Goal: Task Accomplishment & Management: Use online tool/utility

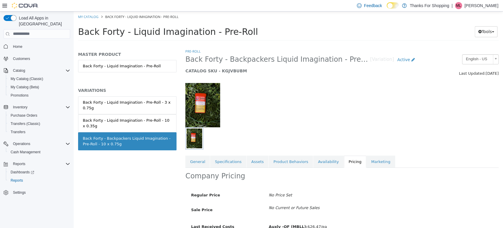
scroll to position [35, 0]
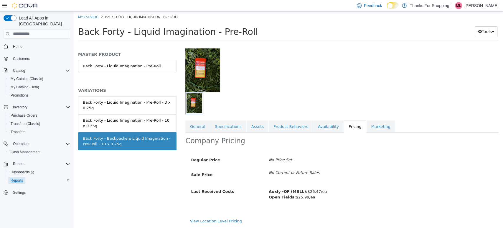
click at [15, 178] on span "Reports" at bounding box center [17, 180] width 12 height 5
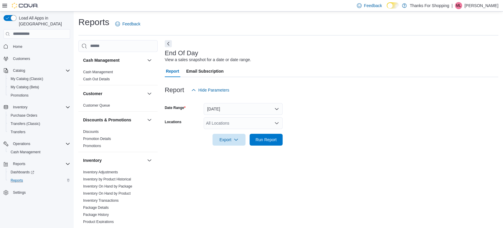
click at [237, 121] on div "All Locations" at bounding box center [243, 123] width 79 height 12
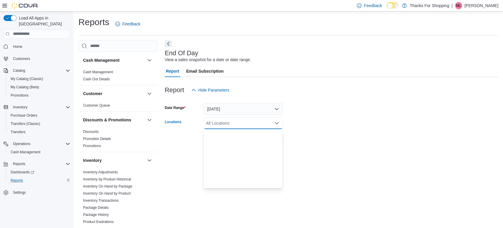
scroll to position [155, 0]
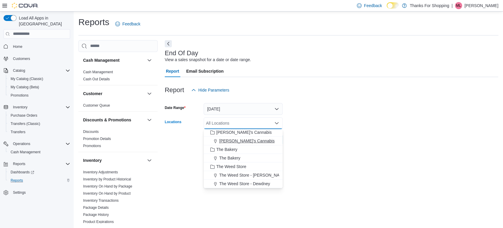
click at [228, 138] on span "[PERSON_NAME]'s Cannabis" at bounding box center [246, 141] width 55 height 6
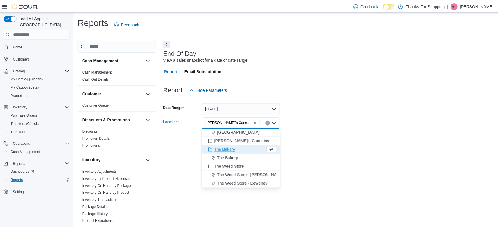
scroll to position [146, 0]
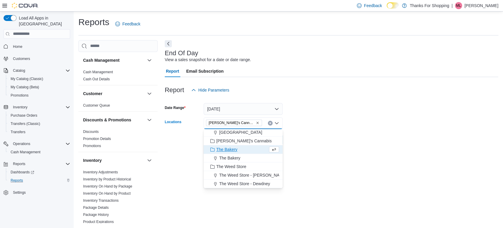
click at [323, 139] on form "Date Range [DATE] Locations [PERSON_NAME]'s Cannabis Combo box. Selected. [PERS…" at bounding box center [332, 121] width 334 height 50
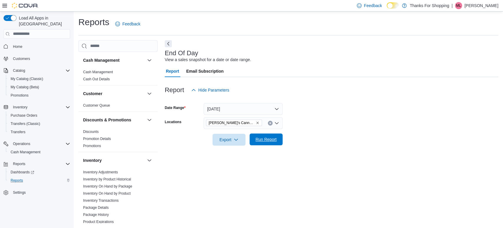
click at [256, 144] on span "Run Report" at bounding box center [266, 139] width 26 height 12
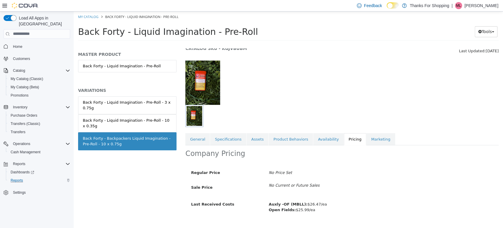
scroll to position [32, 0]
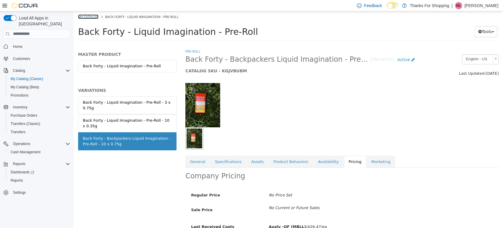
click at [88, 16] on link "My Catalog" at bounding box center [88, 16] width 20 height 4
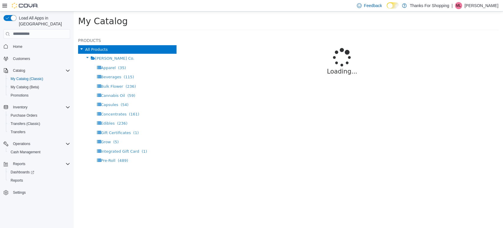
select select "**********"
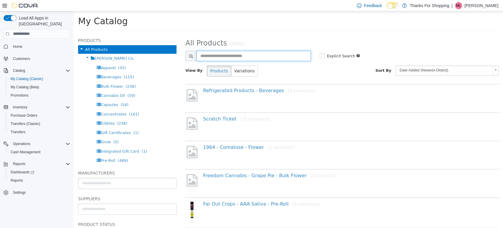
click at [234, 59] on input "text" at bounding box center [254, 55] width 114 height 10
type input "*********"
select select "**********"
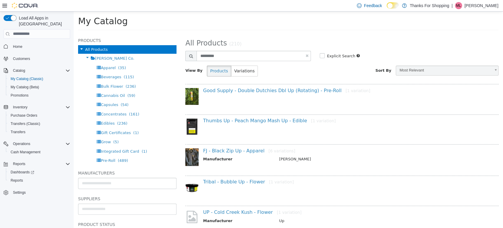
click at [269, 86] on div "Good Supply - Double Dutchies Dbl Up (Rotating) - Pre-Roll [1 variation]" at bounding box center [341, 96] width 313 height 27
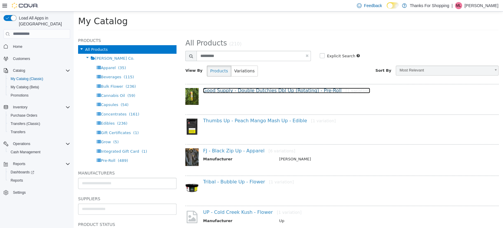
click at [269, 89] on link "Good Supply - Double Dutchies Dbl Up (Rotating) - Pre-Roll [1 variation]" at bounding box center [286, 90] width 167 height 6
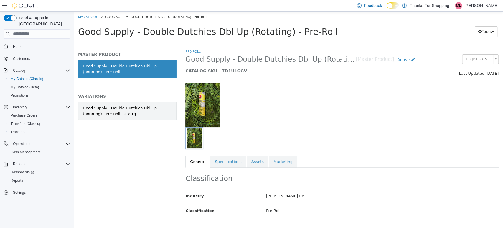
click at [92, 106] on div "Good Supply - Double Dutchies Dbl Up (Rotating) - Pre-Roll - 2 x 1g" at bounding box center [127, 110] width 89 height 11
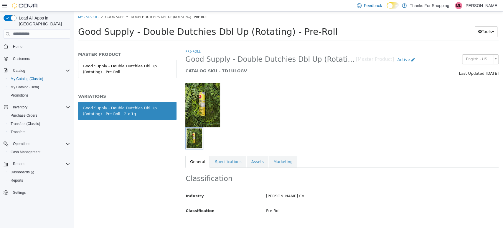
scroll to position [40, 0]
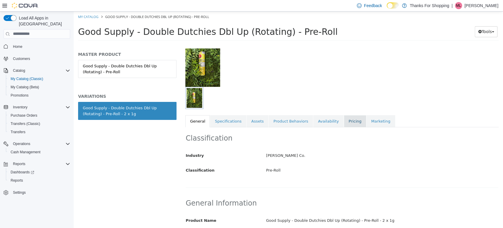
click at [344, 118] on link "Pricing" at bounding box center [355, 121] width 22 height 12
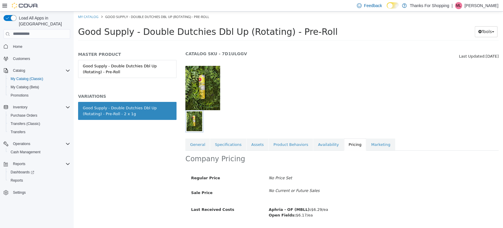
scroll to position [35, 0]
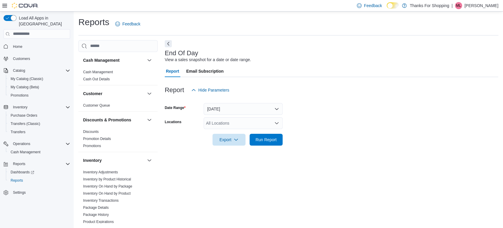
click at [249, 122] on div "All Locations" at bounding box center [243, 123] width 79 height 12
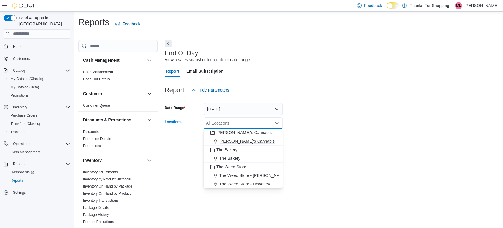
click at [235, 142] on span "[PERSON_NAME]'s Cannabis" at bounding box center [246, 141] width 55 height 6
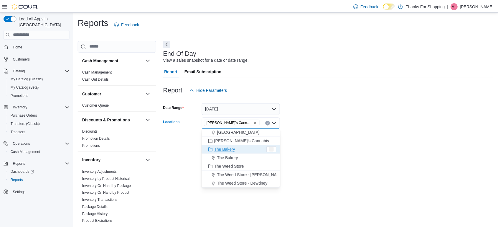
scroll to position [146, 0]
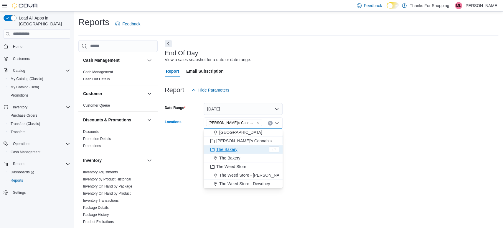
click at [326, 147] on div at bounding box center [332, 148] width 334 height 7
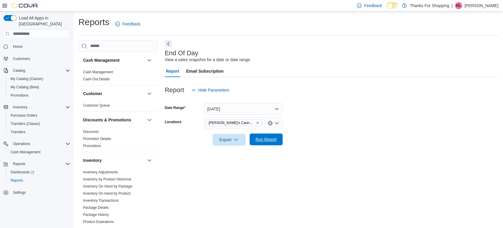
click at [264, 143] on span "Run Report" at bounding box center [266, 139] width 26 height 12
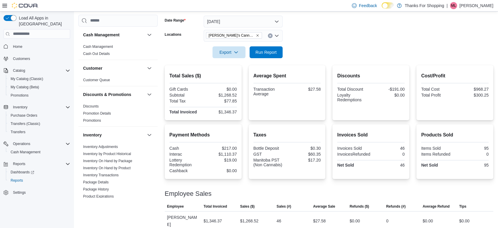
scroll to position [87, 0]
